Goal: Task Accomplishment & Management: Manage account settings

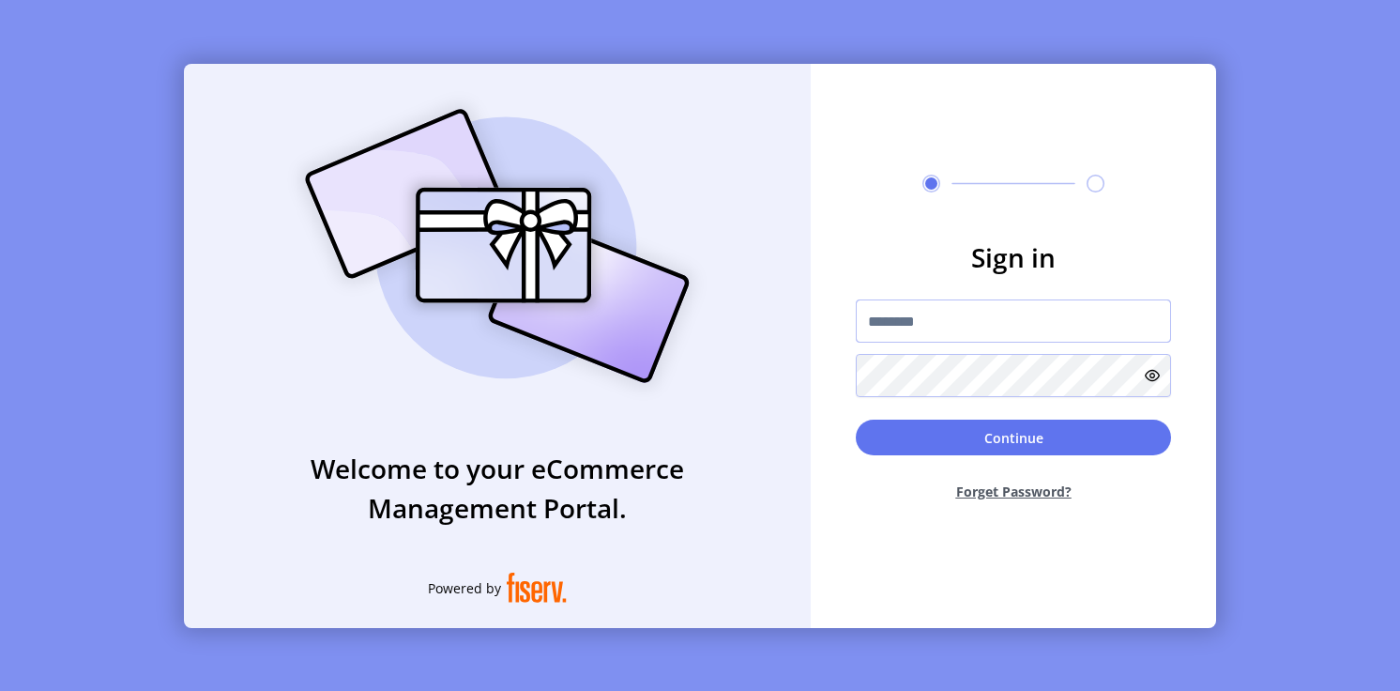
click at [958, 321] on input "text" at bounding box center [1013, 320] width 315 height 43
type input "**********"
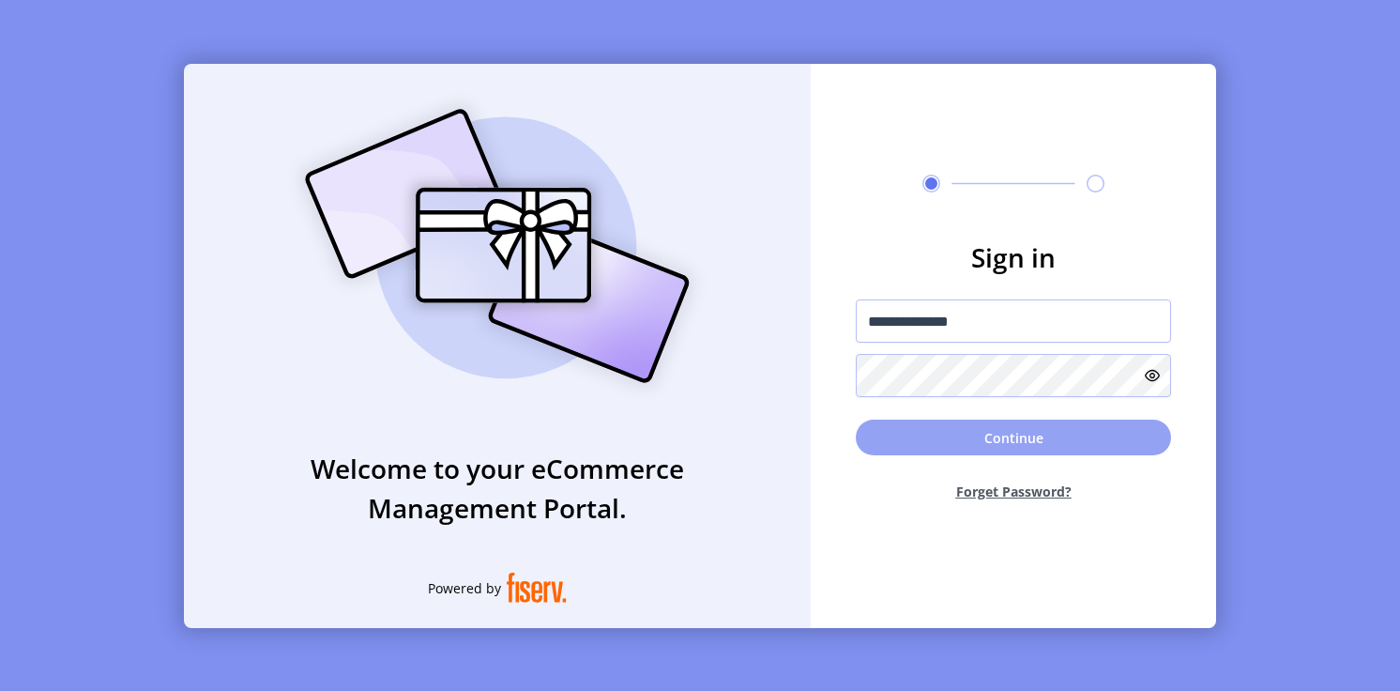
click at [916, 432] on button "Continue" at bounding box center [1013, 437] width 315 height 36
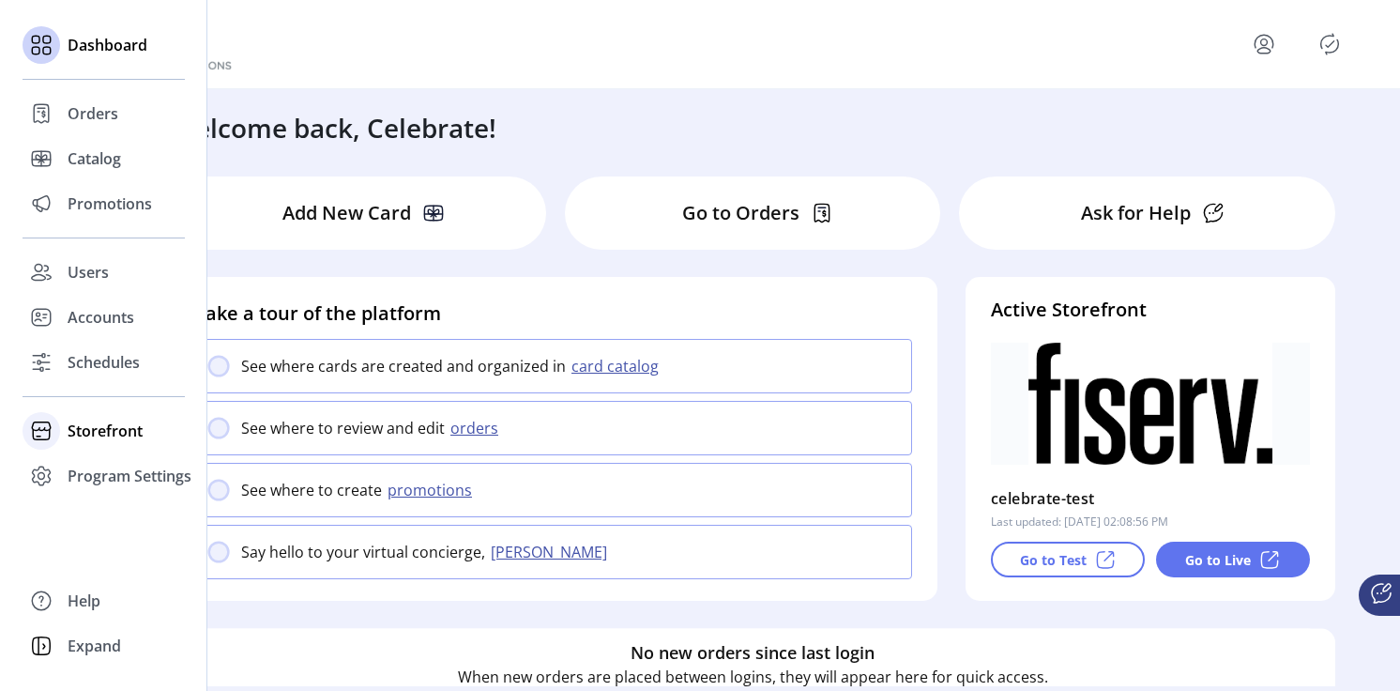
click at [103, 433] on span "Storefront" at bounding box center [105, 430] width 75 height 23
click at [136, 465] on span "Configuration" at bounding box center [117, 468] width 99 height 23
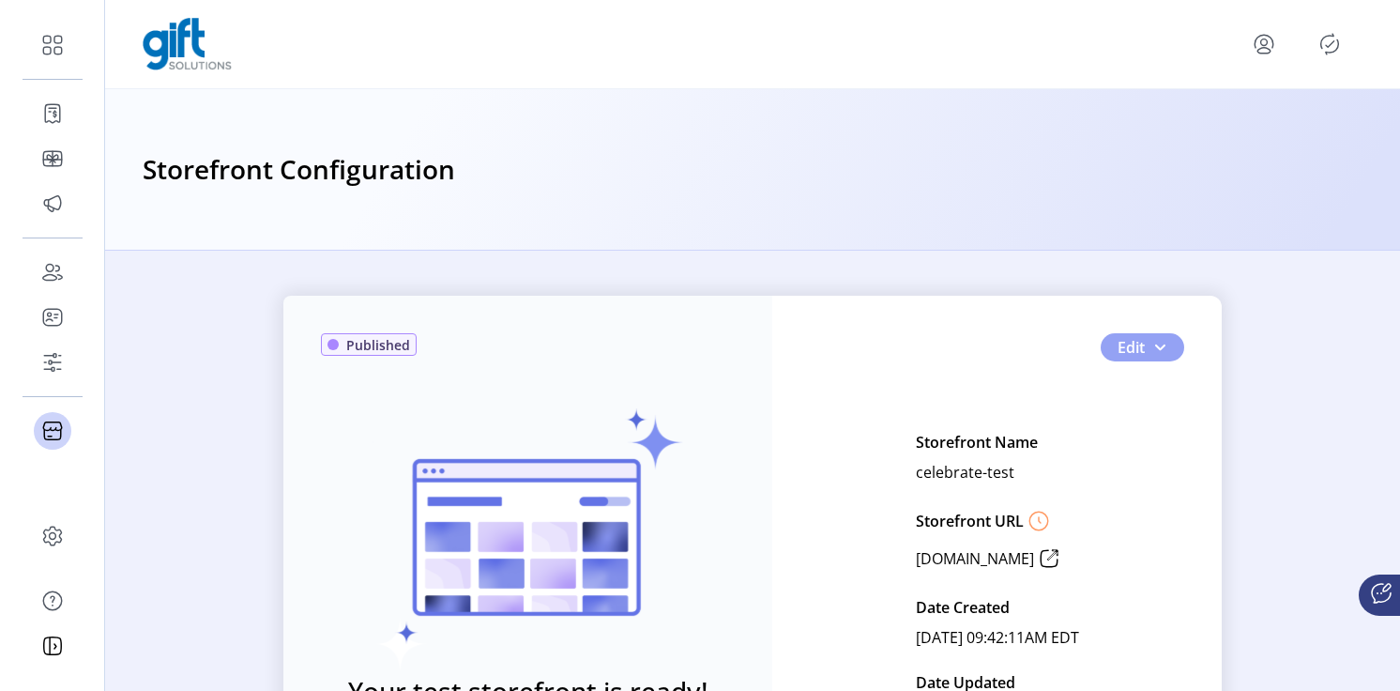
click at [1168, 348] on button "Edit" at bounding box center [1143, 347] width 84 height 28
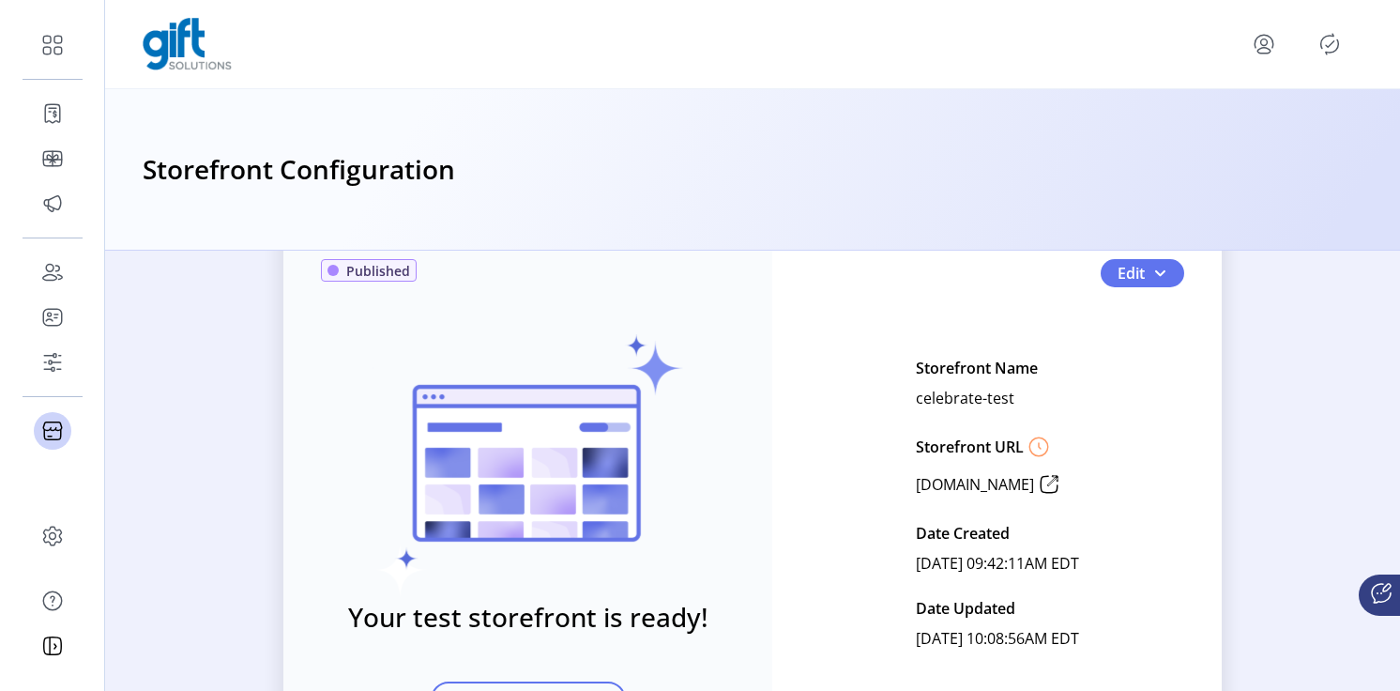
scroll to position [70, 0]
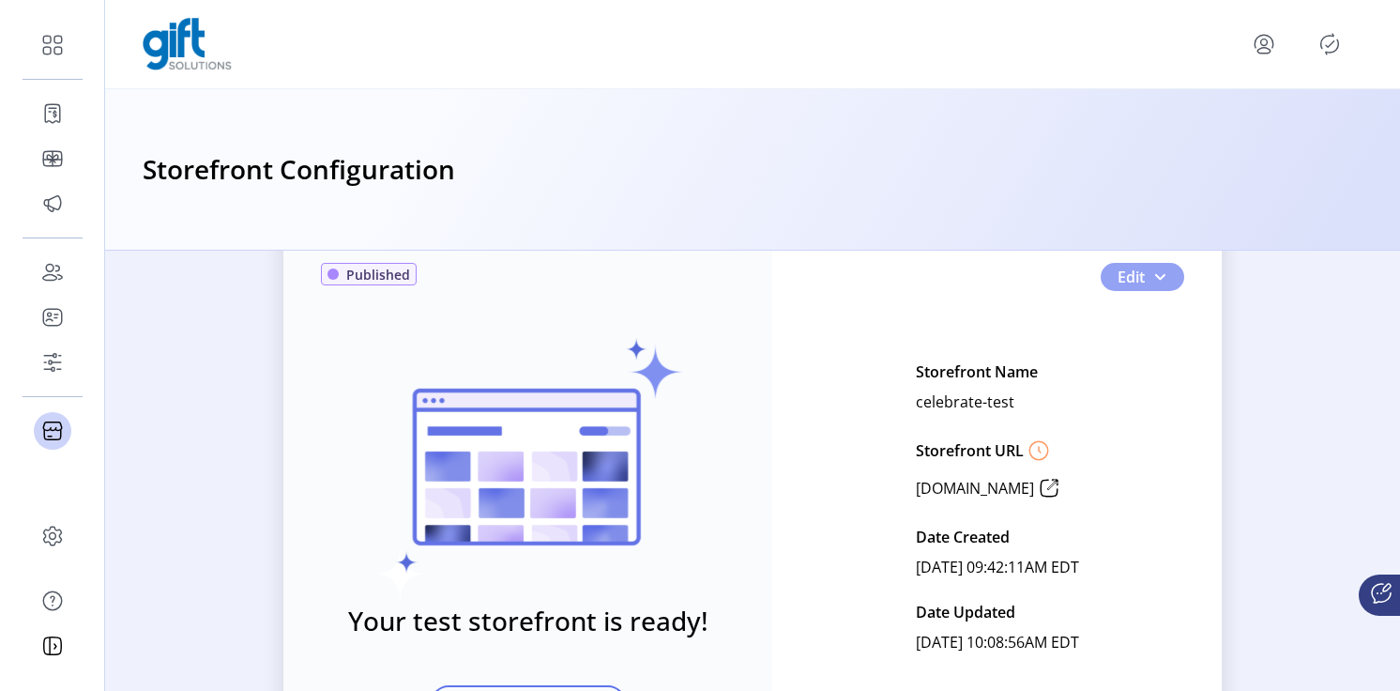
click at [1164, 268] on button "Edit" at bounding box center [1143, 277] width 84 height 28
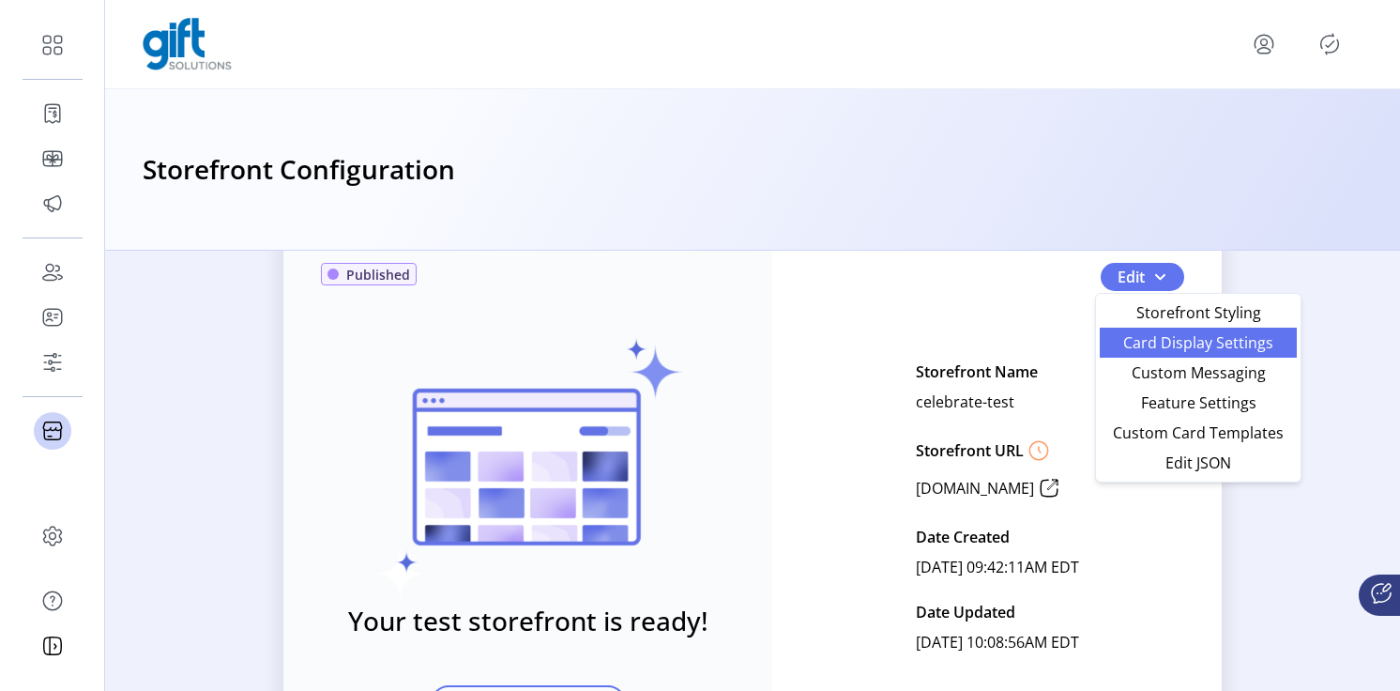
click at [1184, 349] on span "Card Display Settings" at bounding box center [1198, 342] width 175 height 15
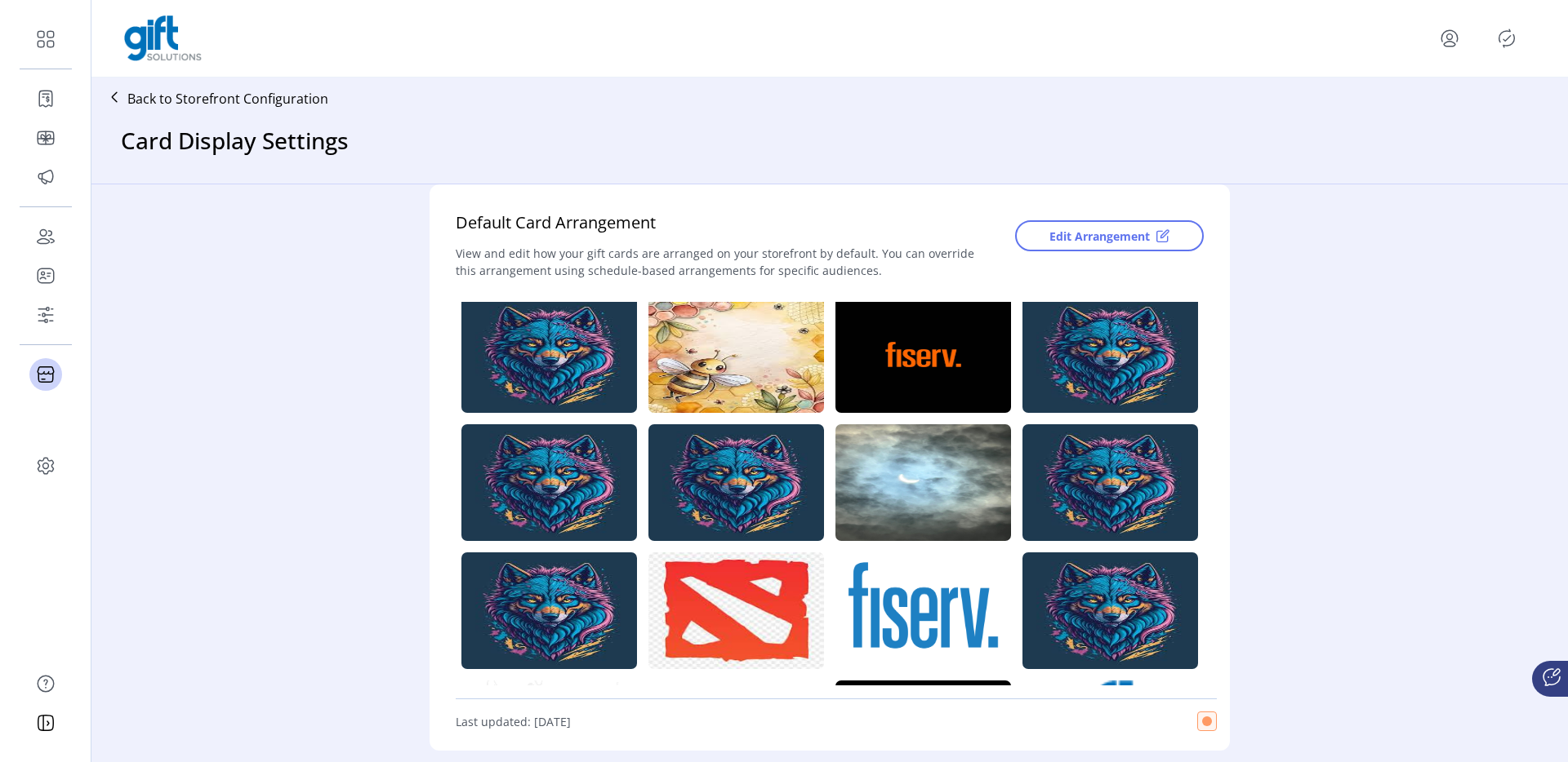
scroll to position [356, 0]
